Goal: Task Accomplishment & Management: Manage account settings

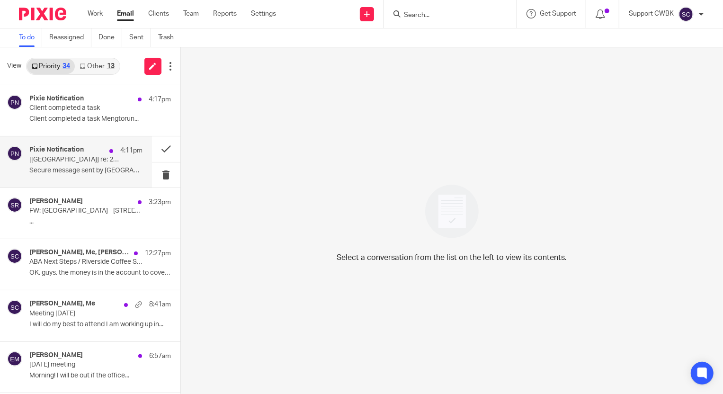
click at [50, 160] on p "[HOLA Lakeway] re: 20250829 Hola Payroll - Weekly" at bounding box center [74, 160] width 90 height 8
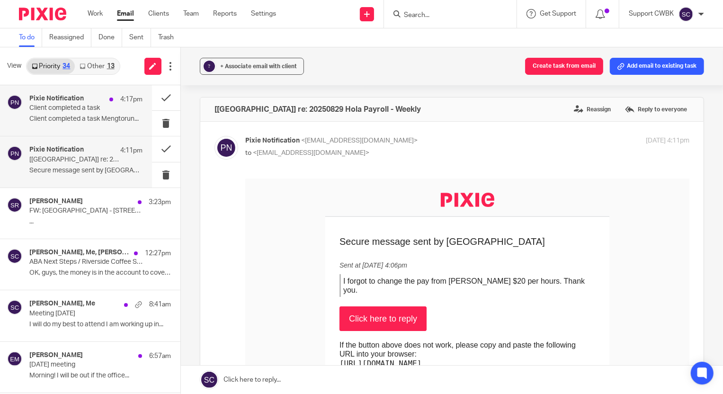
click at [69, 114] on div "Pixie Notification 4:17pm Client completed a task Client completed a task Mengt…" at bounding box center [85, 111] width 113 height 32
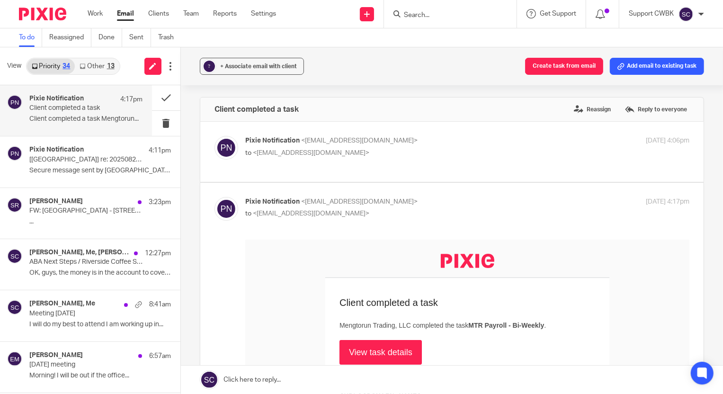
click at [443, 147] on div "Pixie Notification <no-reply@notifications.usepixie.com> to <support@cwbookkeep…" at bounding box center [393, 147] width 296 height 22
checkbox input "true"
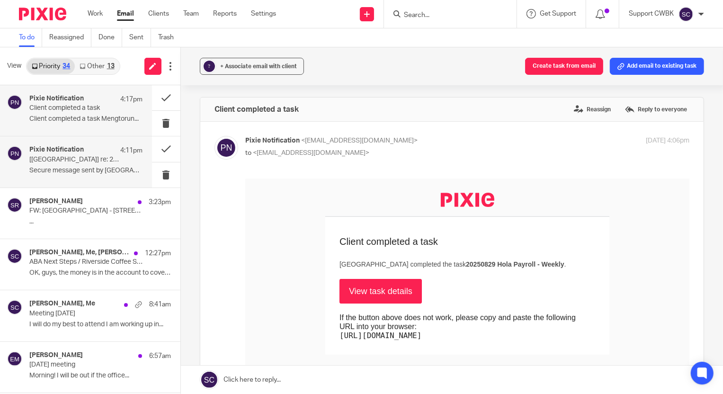
click at [41, 171] on p "Secure message sent by HOLA Lakeway ..." at bounding box center [85, 171] width 113 height 8
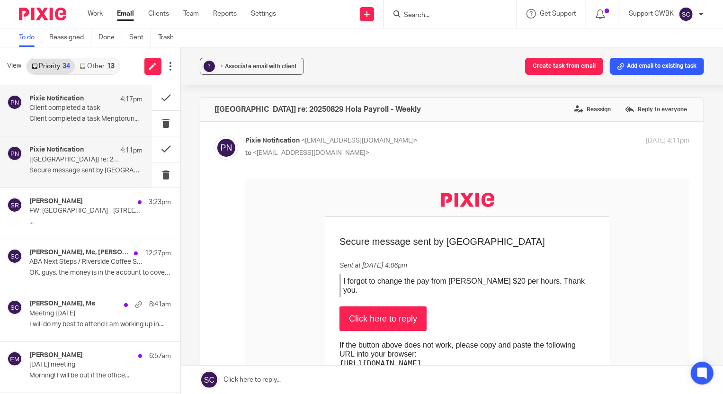
click at [72, 104] on p "Client completed a task" at bounding box center [74, 108] width 90 height 8
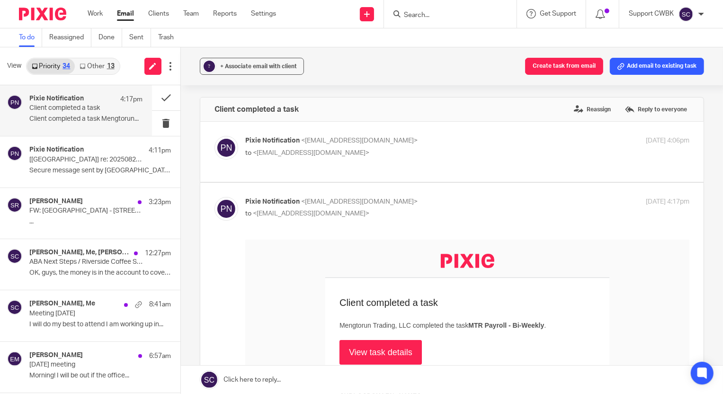
click at [492, 140] on p "Pixie Notification <no-reply@notifications.usepixie.com>" at bounding box center [393, 141] width 296 height 10
checkbox input "true"
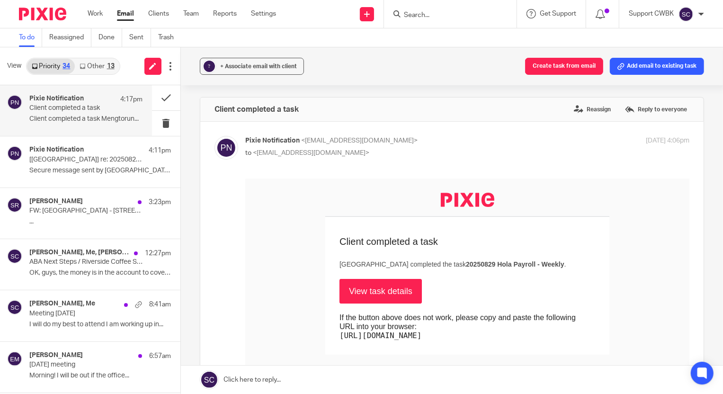
click at [363, 290] on link "View task details" at bounding box center [380, 290] width 82 height 25
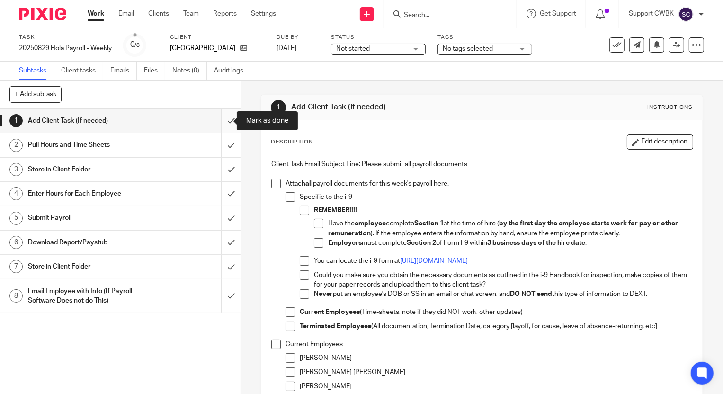
click at [217, 119] on input "submit" at bounding box center [120, 121] width 240 height 24
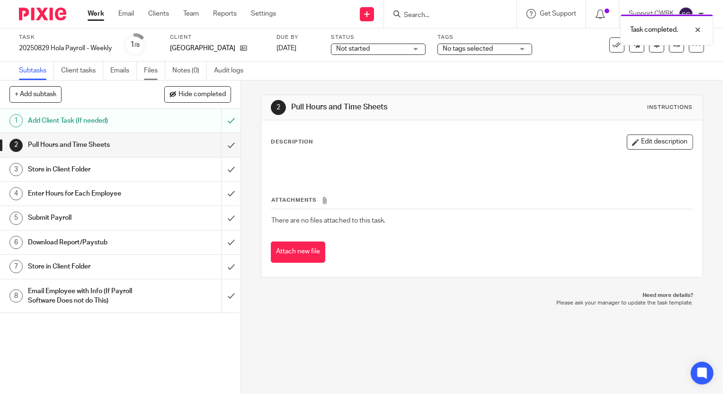
click at [146, 71] on link "Files" at bounding box center [154, 71] width 21 height 18
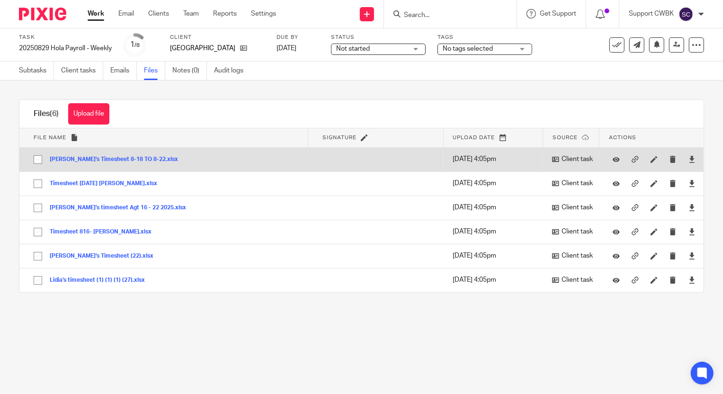
click at [39, 159] on input "checkbox" at bounding box center [38, 159] width 18 height 18
checkbox input "true"
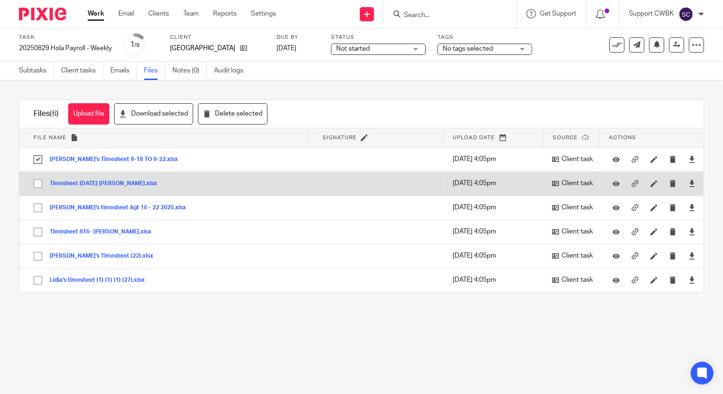
click at [41, 185] on input "checkbox" at bounding box center [38, 184] width 18 height 18
checkbox input "true"
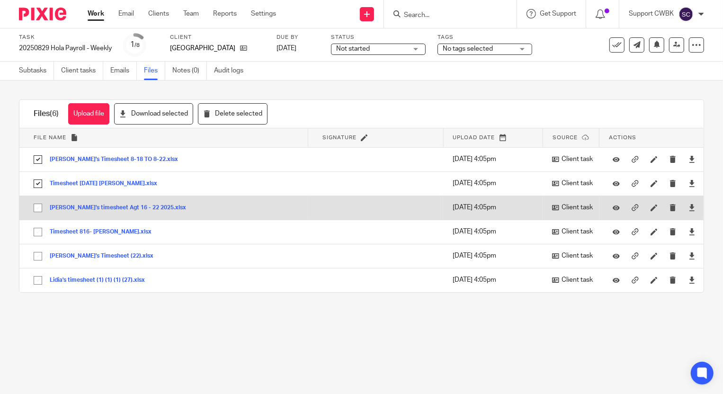
click at [38, 206] on input "checkbox" at bounding box center [38, 208] width 18 height 18
checkbox input "true"
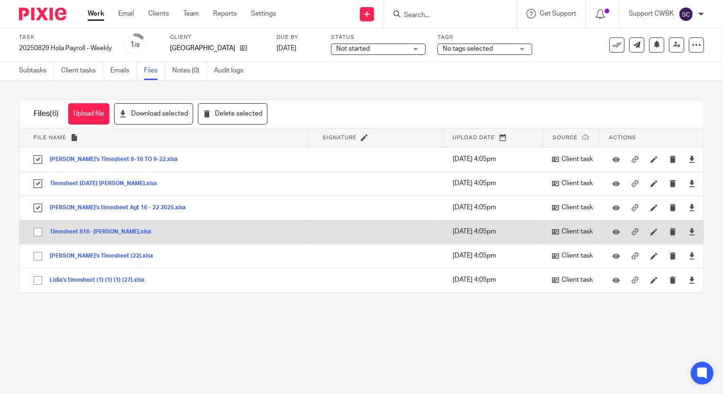
click at [40, 225] on input "checkbox" at bounding box center [38, 232] width 18 height 18
checkbox input "true"
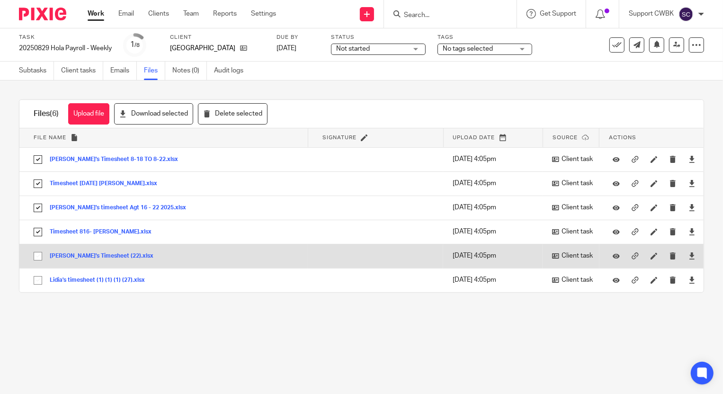
click at [37, 254] on input "checkbox" at bounding box center [38, 256] width 18 height 18
checkbox input "true"
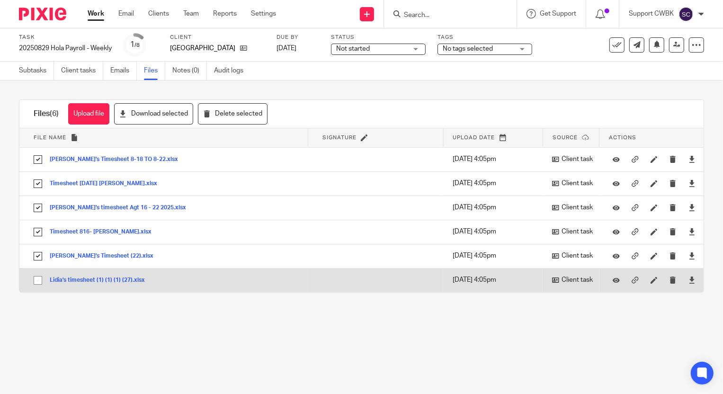
click at [38, 278] on input "checkbox" at bounding box center [38, 280] width 18 height 18
checkbox input "true"
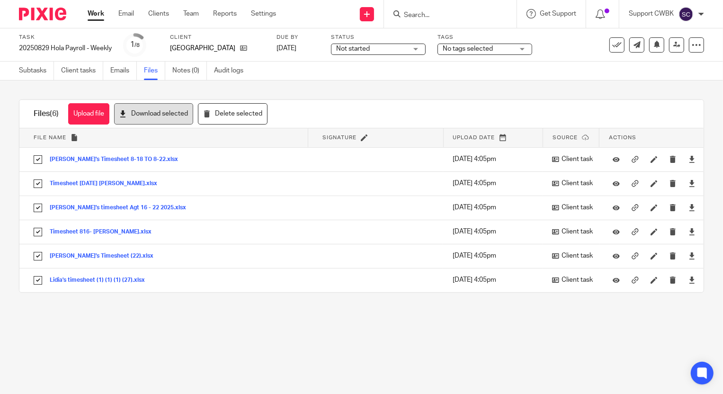
click at [168, 113] on button "Download selected" at bounding box center [153, 113] width 79 height 21
